Goal: Obtain resource: Obtain resource

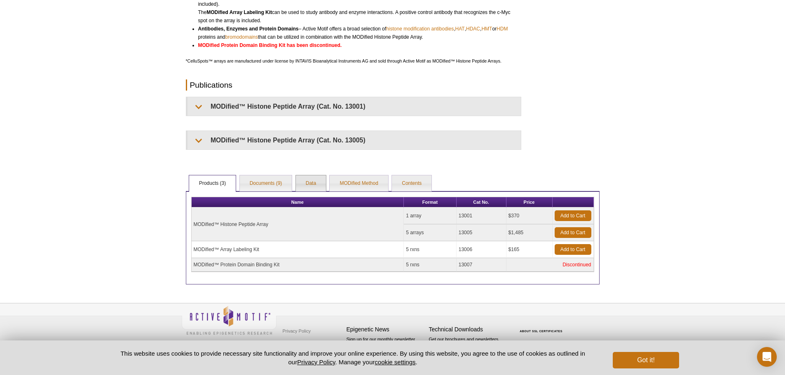
scroll to position [244, 0]
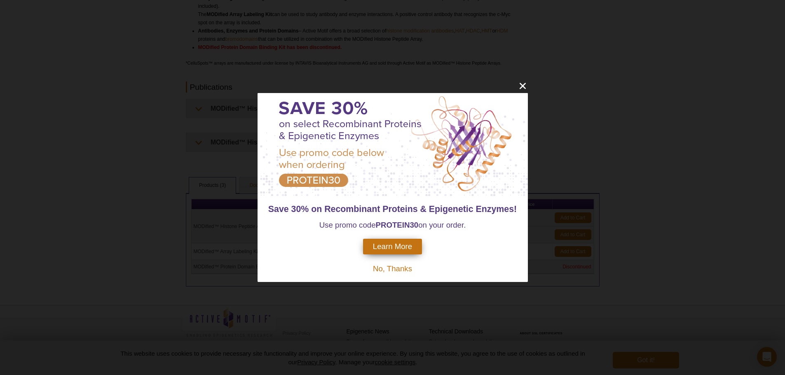
click at [258, 190] on div at bounding box center [393, 144] width 270 height 103
click at [519, 86] on icon "close" at bounding box center [523, 86] width 10 height 10
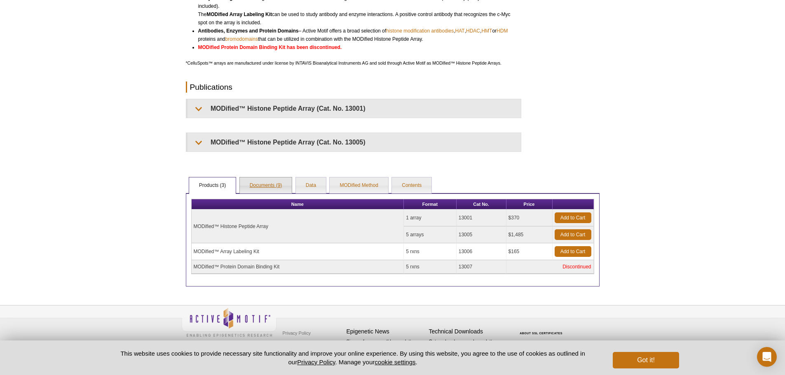
click at [266, 187] on link "Documents (9)" at bounding box center [266, 186] width 52 height 16
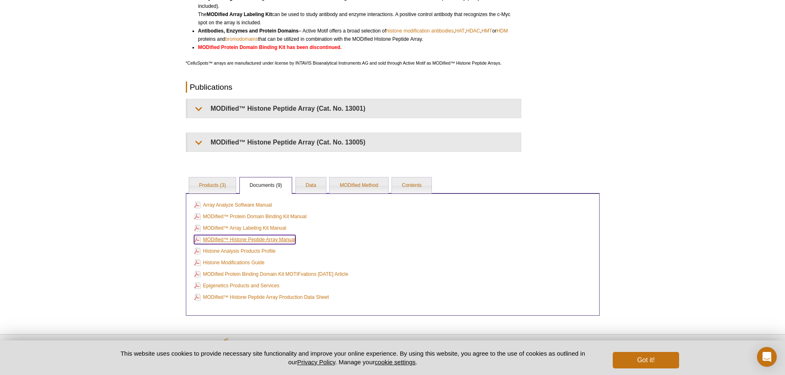
click at [261, 240] on link "MODified™ Histone Peptide Array Manual" at bounding box center [244, 239] width 101 height 9
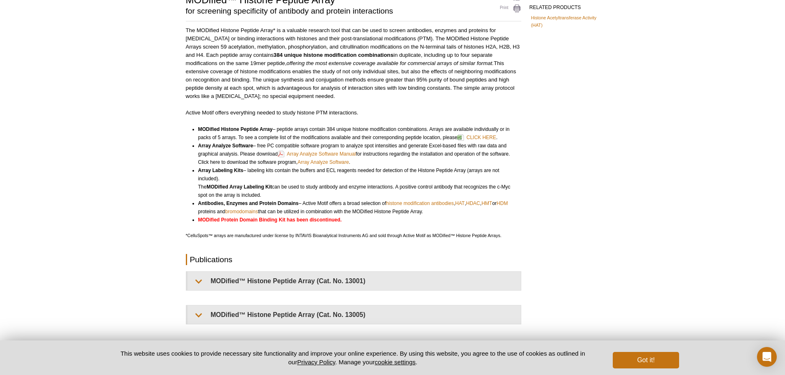
scroll to position [0, 0]
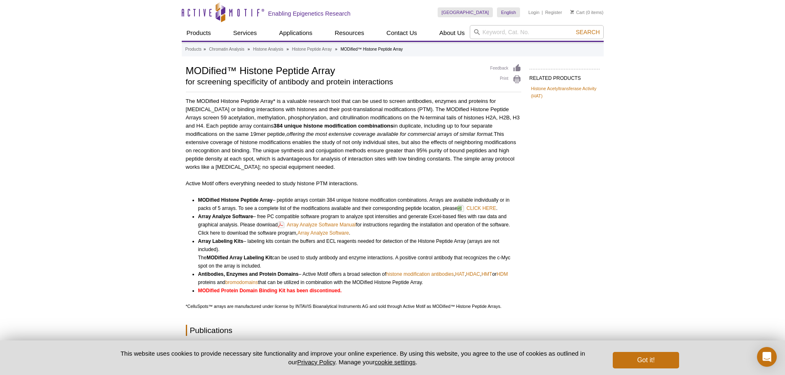
drag, startPoint x: 298, startPoint y: 198, endPoint x: 273, endPoint y: 248, distance: 55.7
click at [273, 248] on ul "MODified Histone Peptide Array – peptide arrays contain 384 unique histone modi…" at bounding box center [350, 245] width 328 height 99
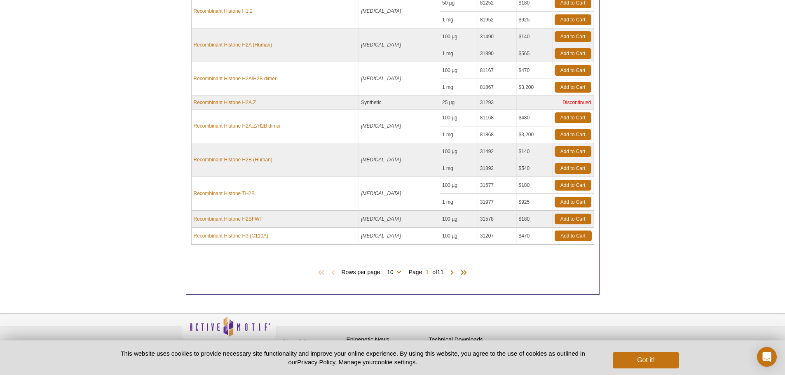
scroll to position [439, 0]
